Goal: Task Accomplishment & Management: Use online tool/utility

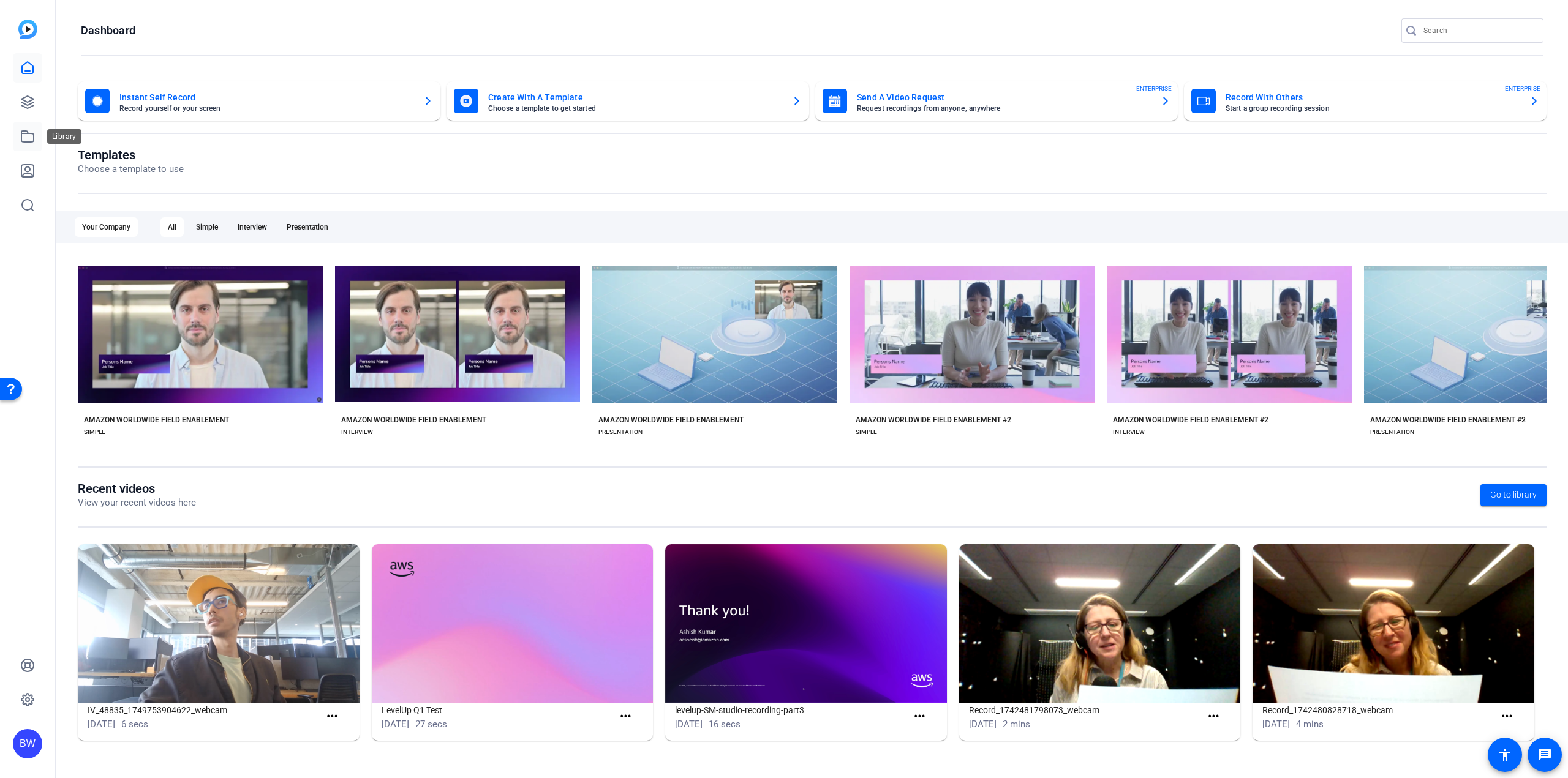
click at [23, 137] on icon at bounding box center [28, 137] width 15 height 15
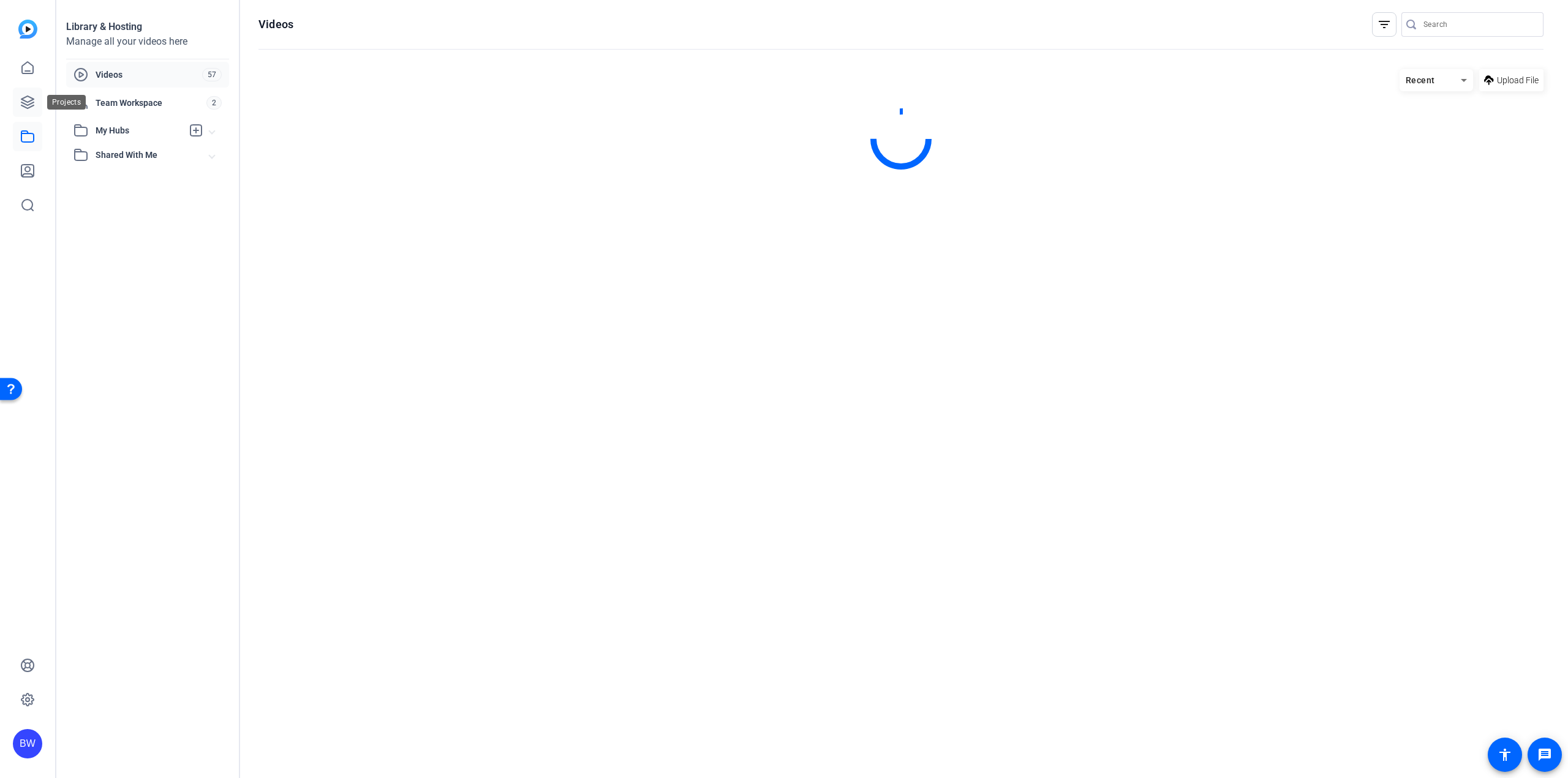
click at [30, 106] on icon at bounding box center [28, 102] width 15 height 15
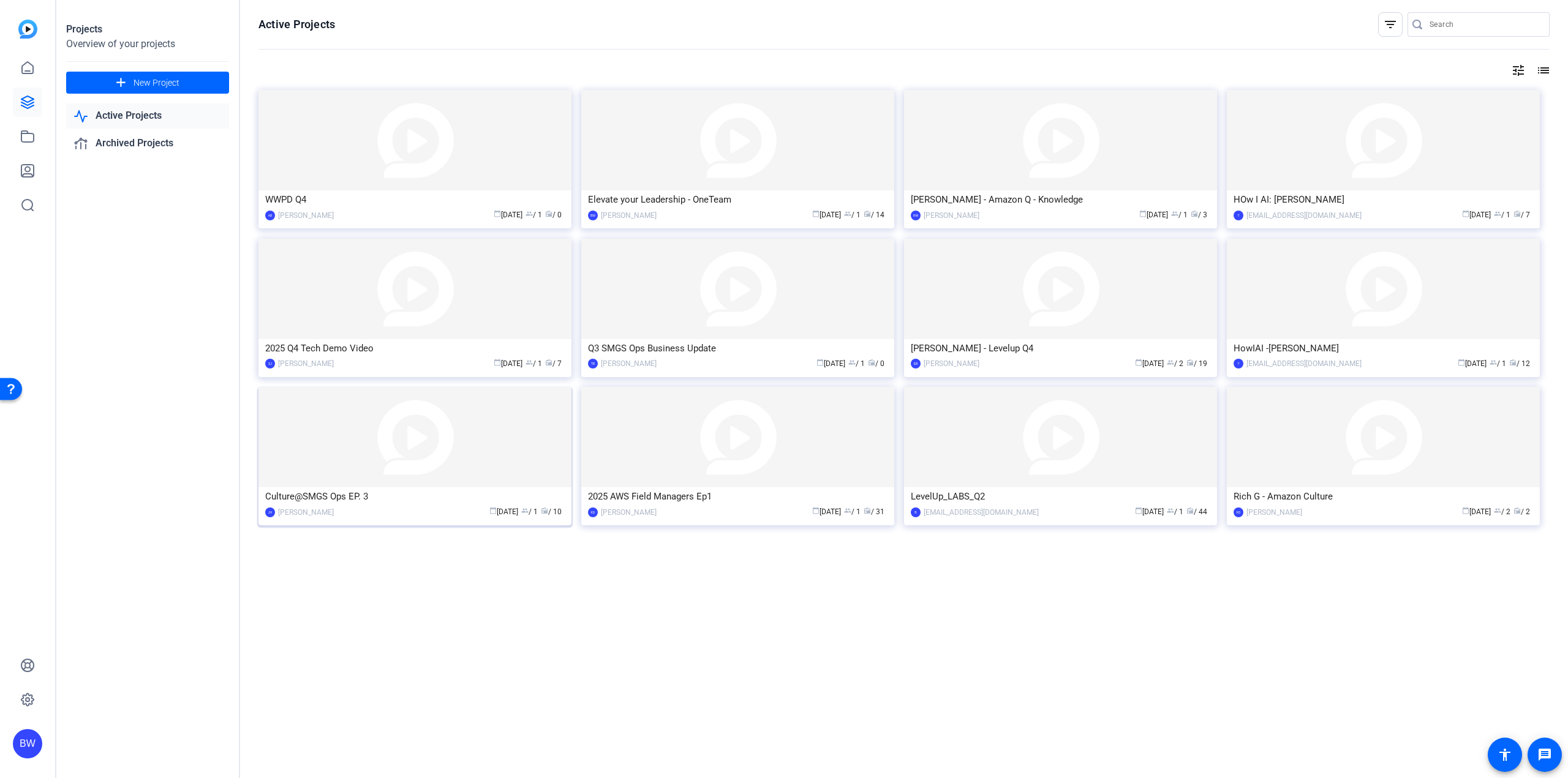
click at [414, 442] on img at bounding box center [415, 437] width 313 height 101
click at [146, 92] on span at bounding box center [147, 82] width 163 height 29
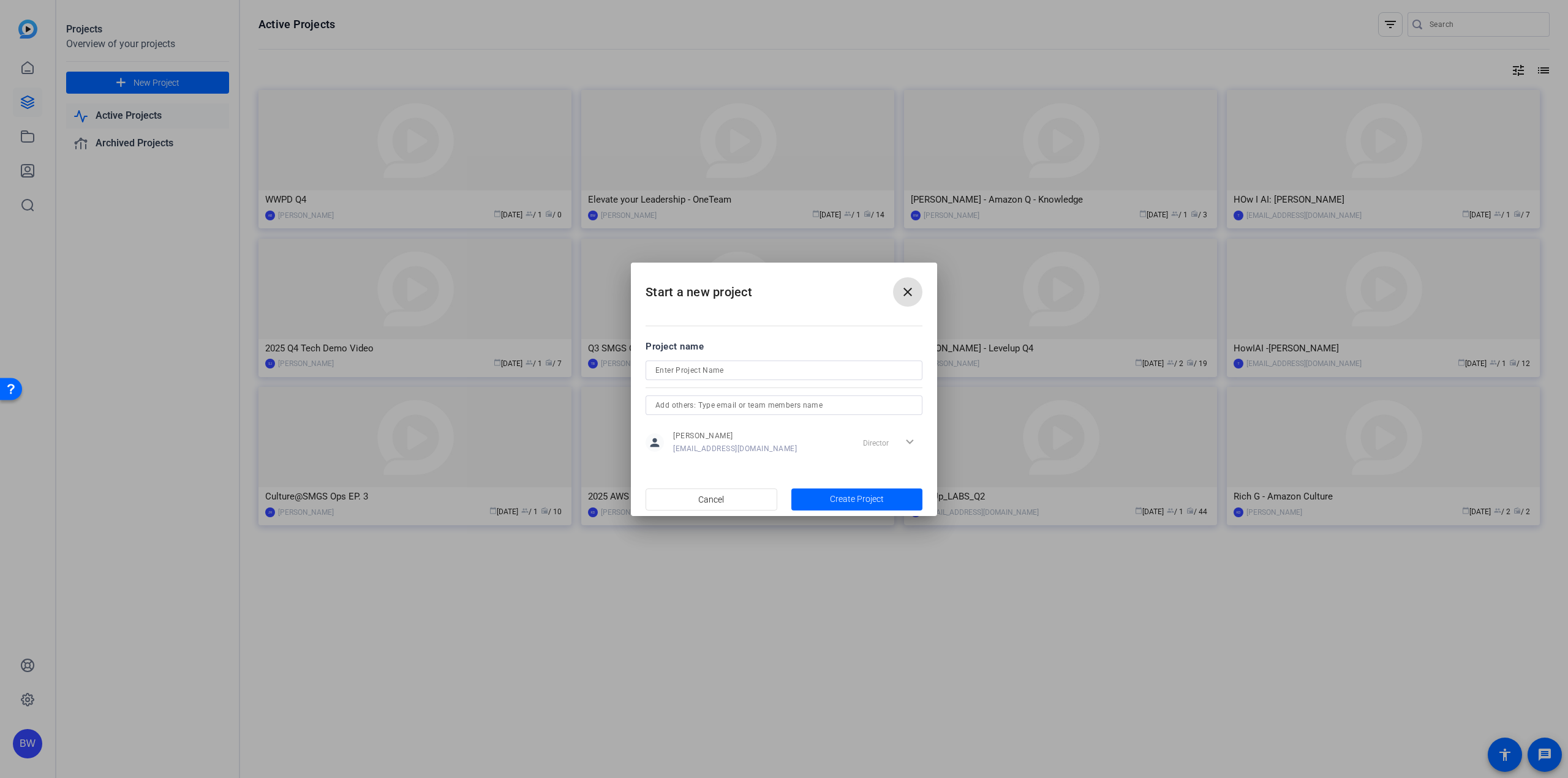
drag, startPoint x: 699, startPoint y: 370, endPoint x: 725, endPoint y: 378, distance: 27.2
click at [700, 370] on input at bounding box center [784, 371] width 257 height 15
paste input "0227 YOUR STORY Program"
type input "0227 YOUR STORY Program"
click at [784, 436] on div "person [PERSON_NAME] [EMAIL_ADDRESS][DOMAIN_NAME] Director expand_more" at bounding box center [784, 442] width 277 height 30
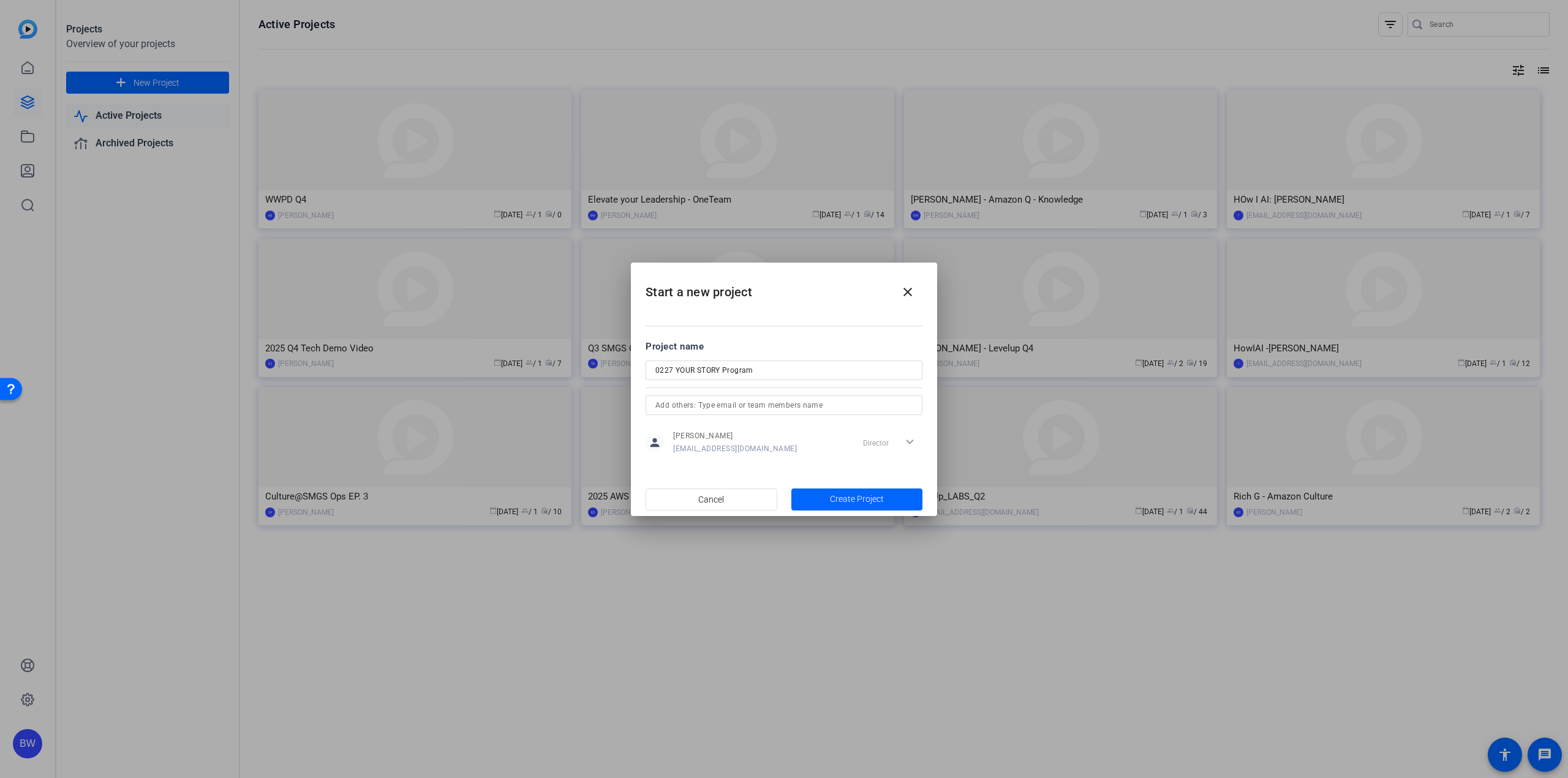
click at [871, 445] on div "Director expand_more" at bounding box center [890, 442] width 65 height 22
click at [864, 500] on span "Create Project" at bounding box center [857, 499] width 54 height 13
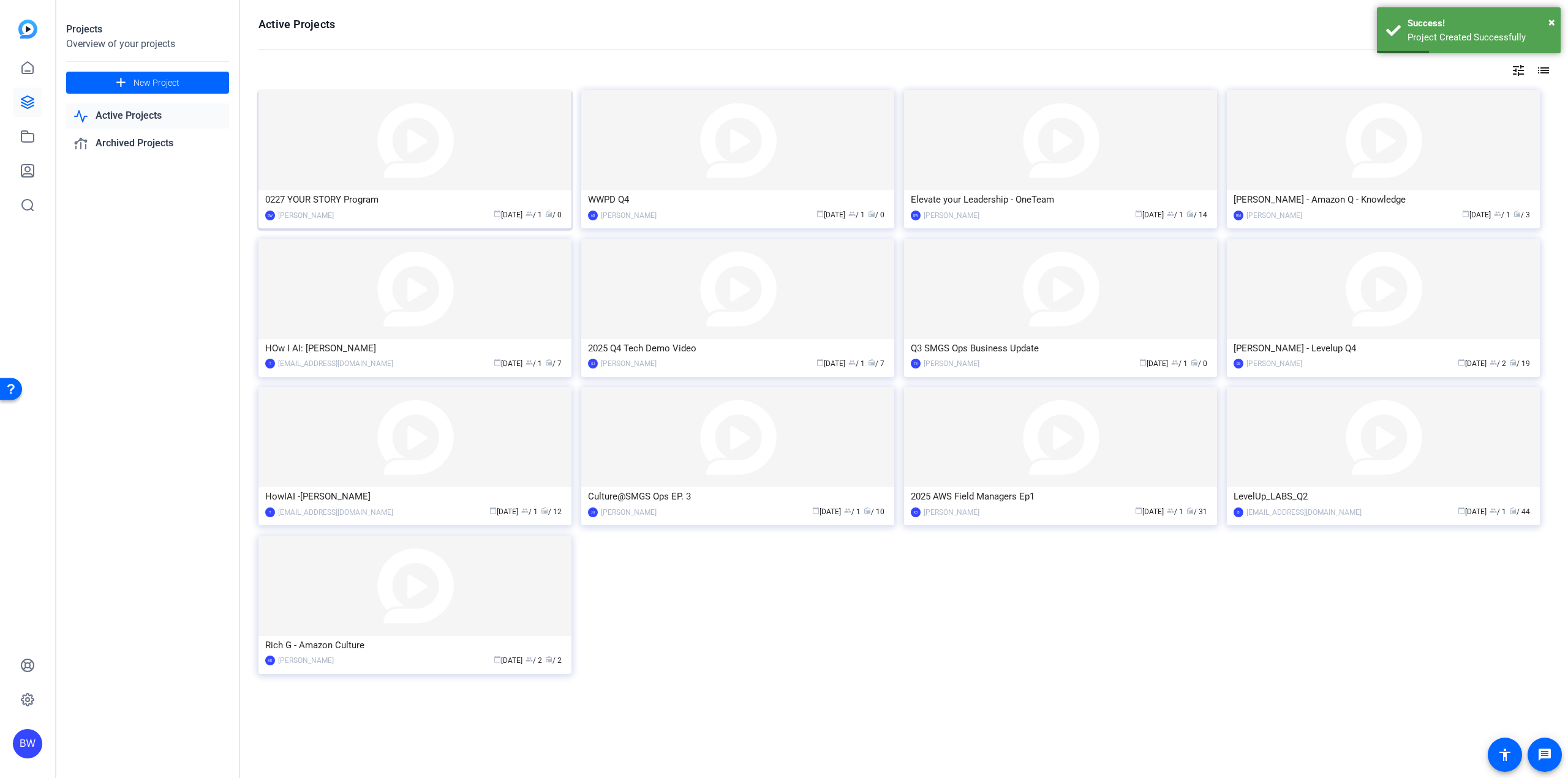
click at [393, 148] on img at bounding box center [415, 140] width 313 height 101
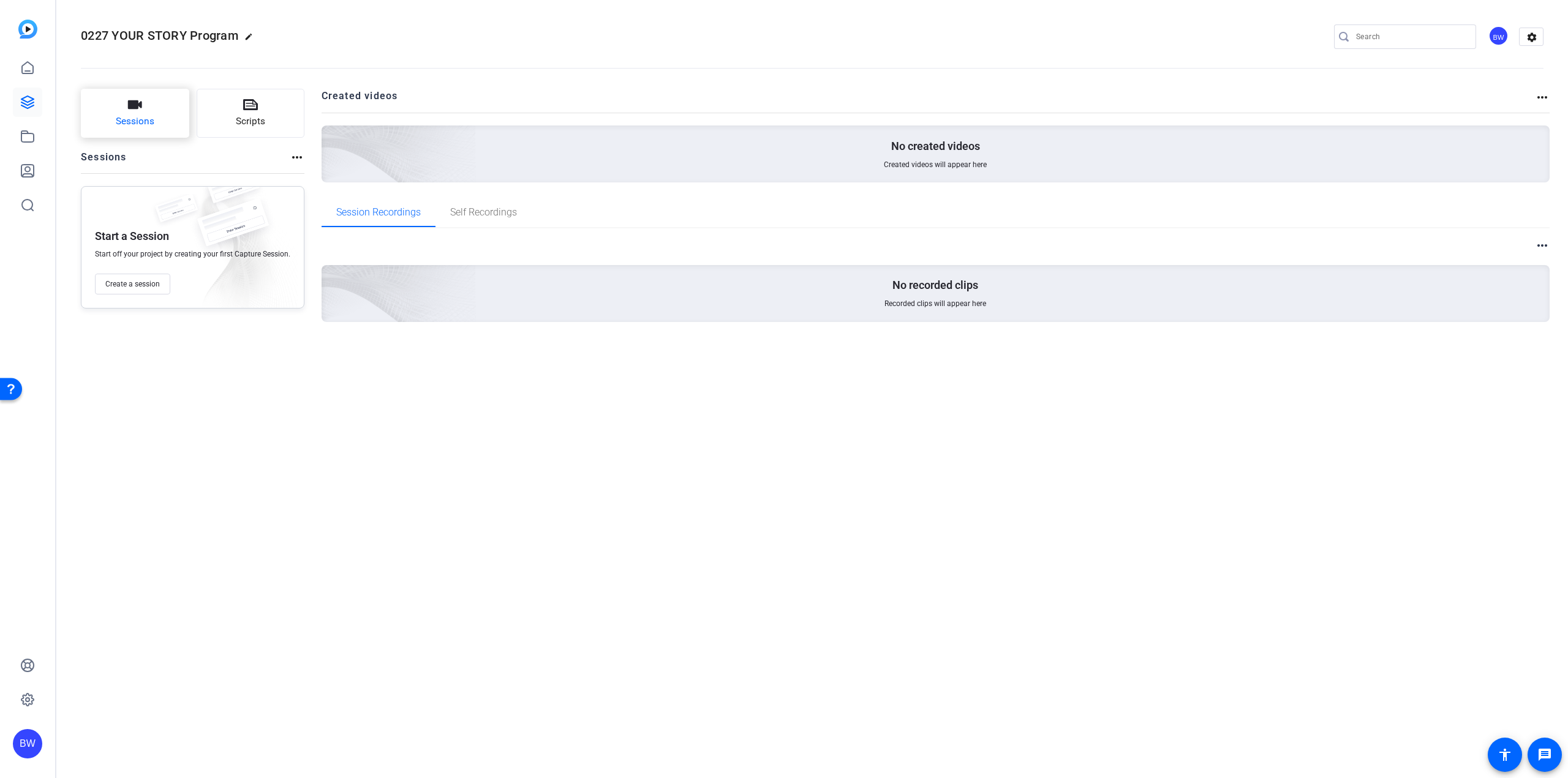
click at [137, 131] on button "Sessions" at bounding box center [135, 113] width 108 height 49
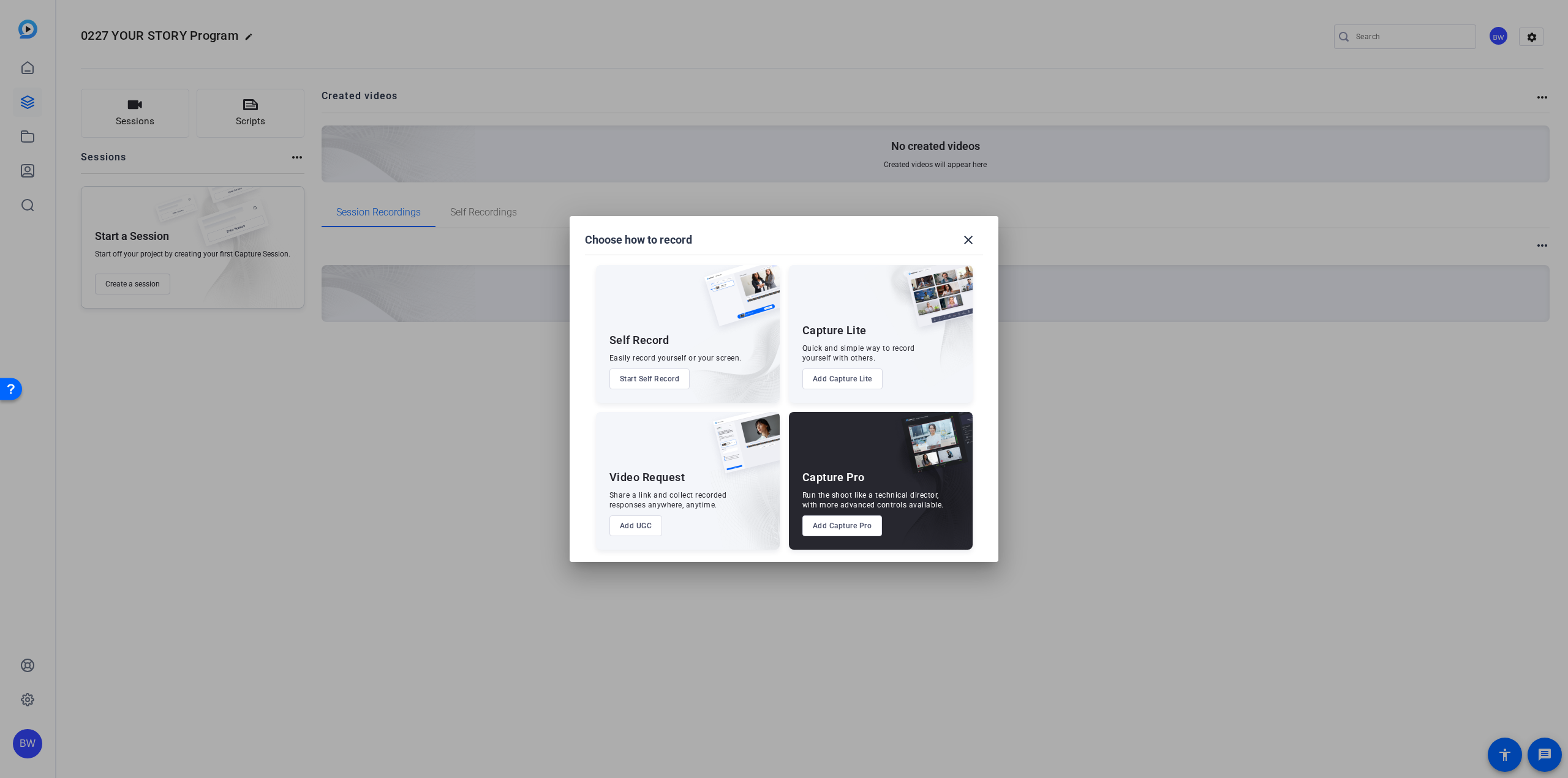
click at [639, 527] on button "Add UGC" at bounding box center [636, 526] width 53 height 21
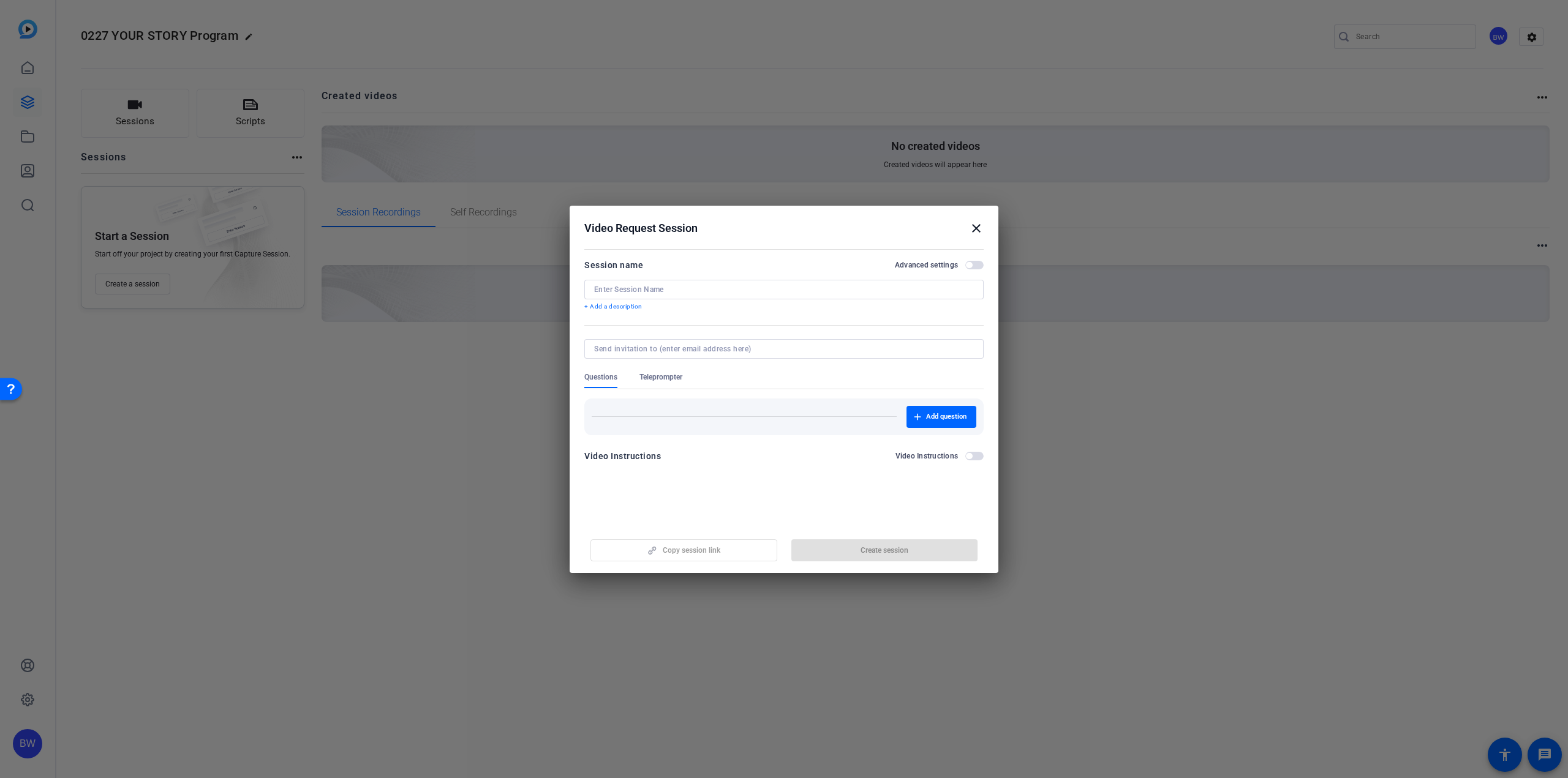
click at [713, 287] on input at bounding box center [783, 289] width 380 height 10
paste input "0227 YOUR STORY Program"
click at [604, 291] on input "0227 YOUR STORY Program" at bounding box center [783, 289] width 380 height 10
type input "YOUR STORY Program"
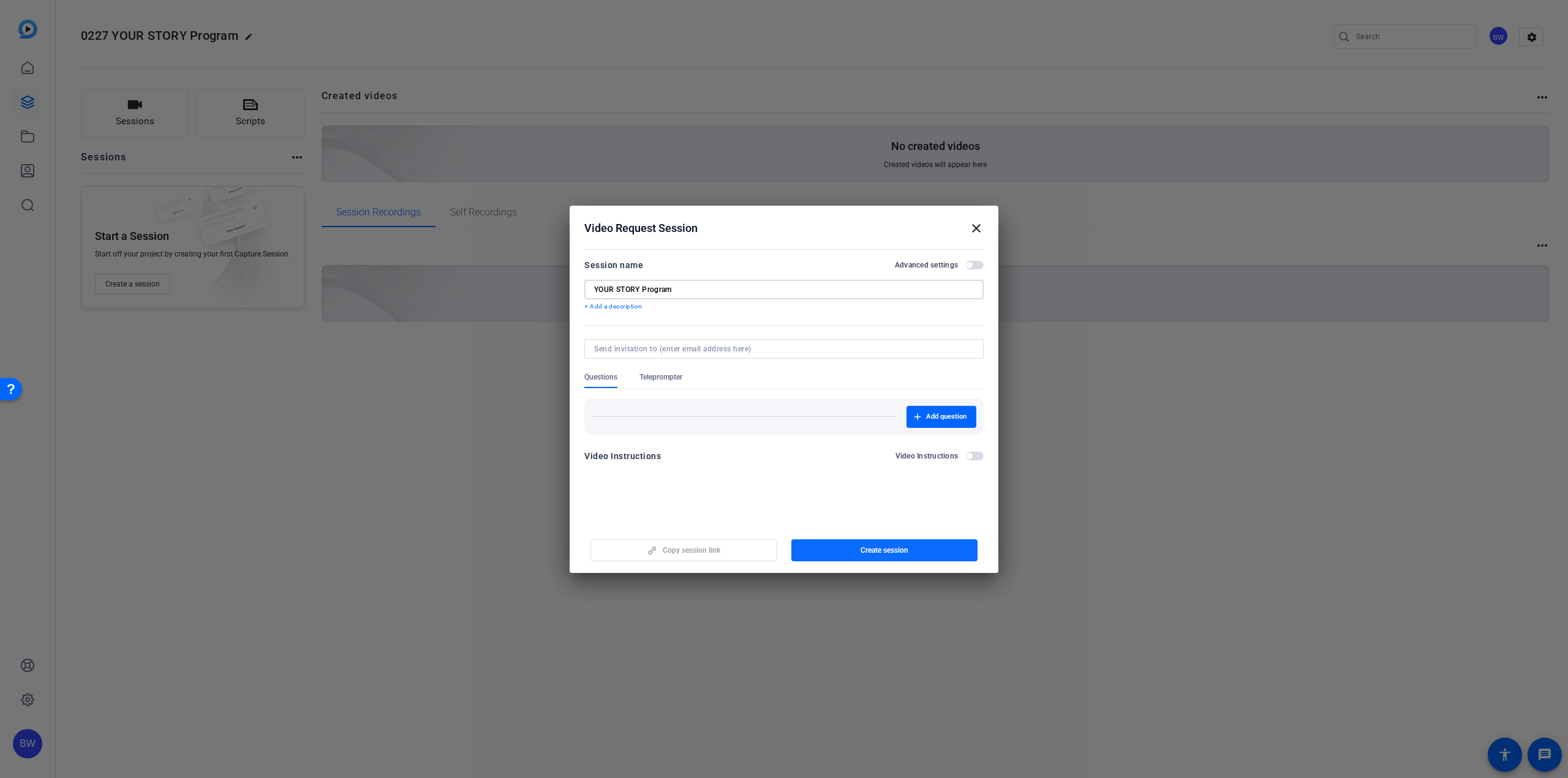
click at [905, 552] on span "Create session" at bounding box center [884, 550] width 48 height 10
click at [702, 552] on span "Copy session link" at bounding box center [691, 550] width 58 height 10
click at [979, 224] on mat-icon "close" at bounding box center [977, 228] width 15 height 15
